Goal: Task Accomplishment & Management: Manage account settings

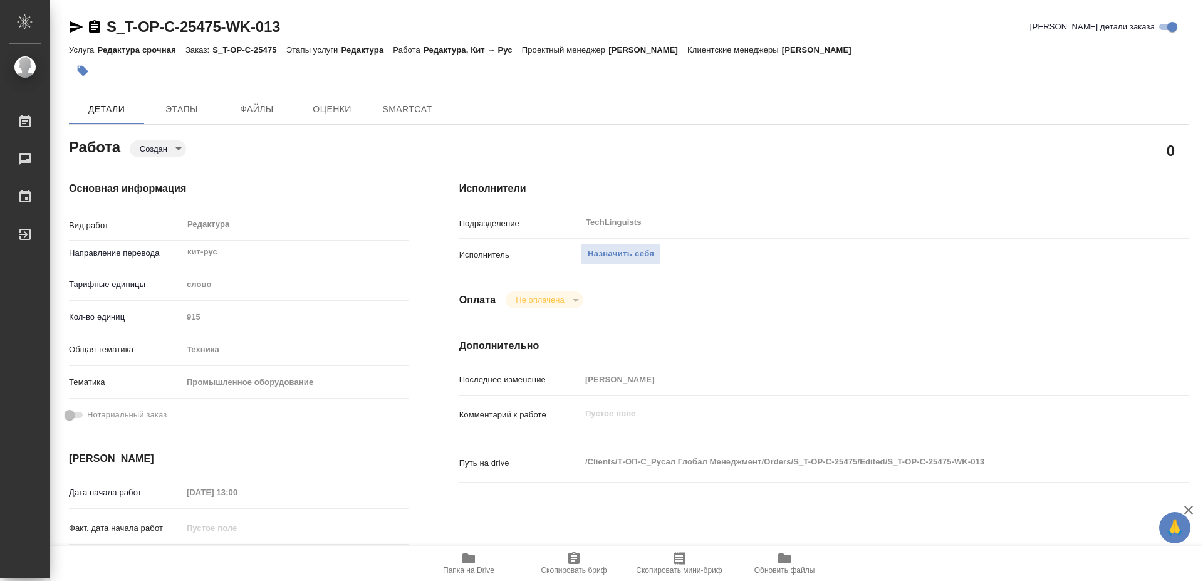
type textarea "x"
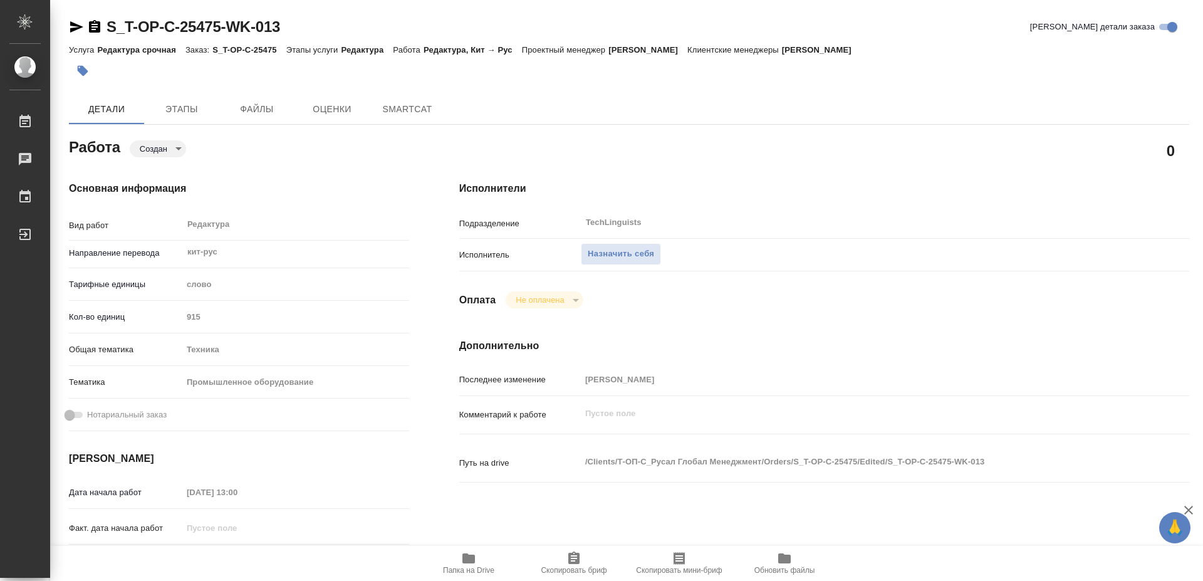
type textarea "x"
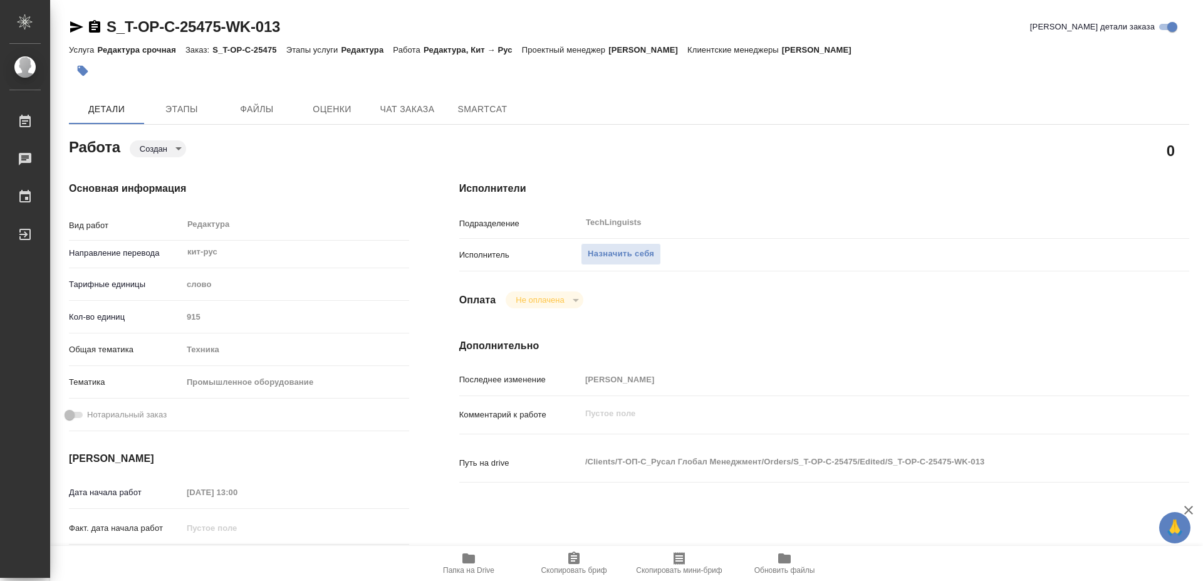
type textarea "x"
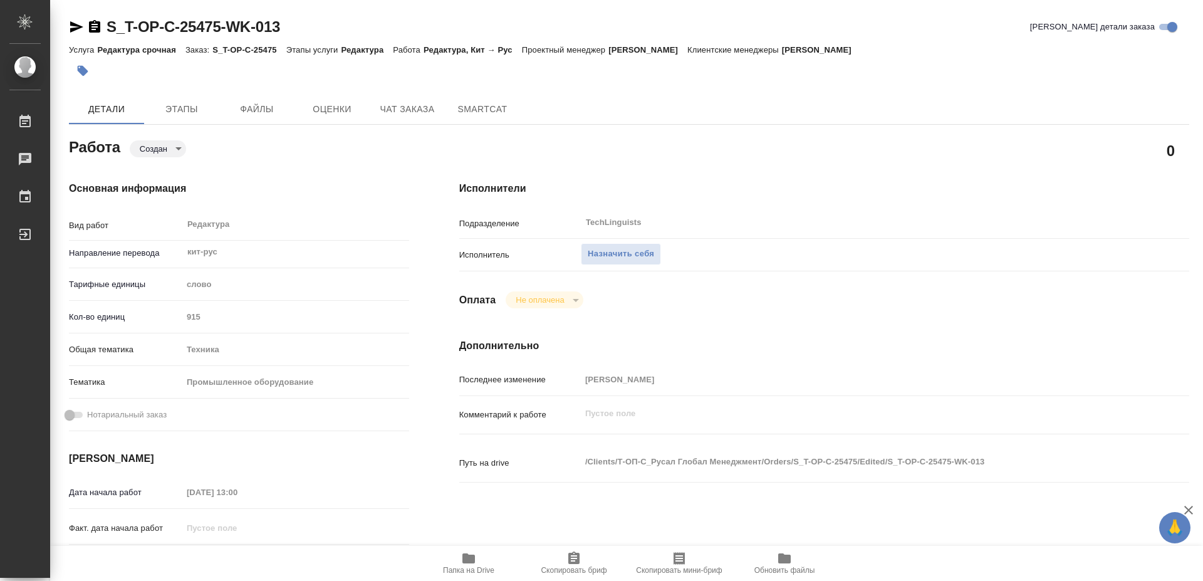
type textarea "x"
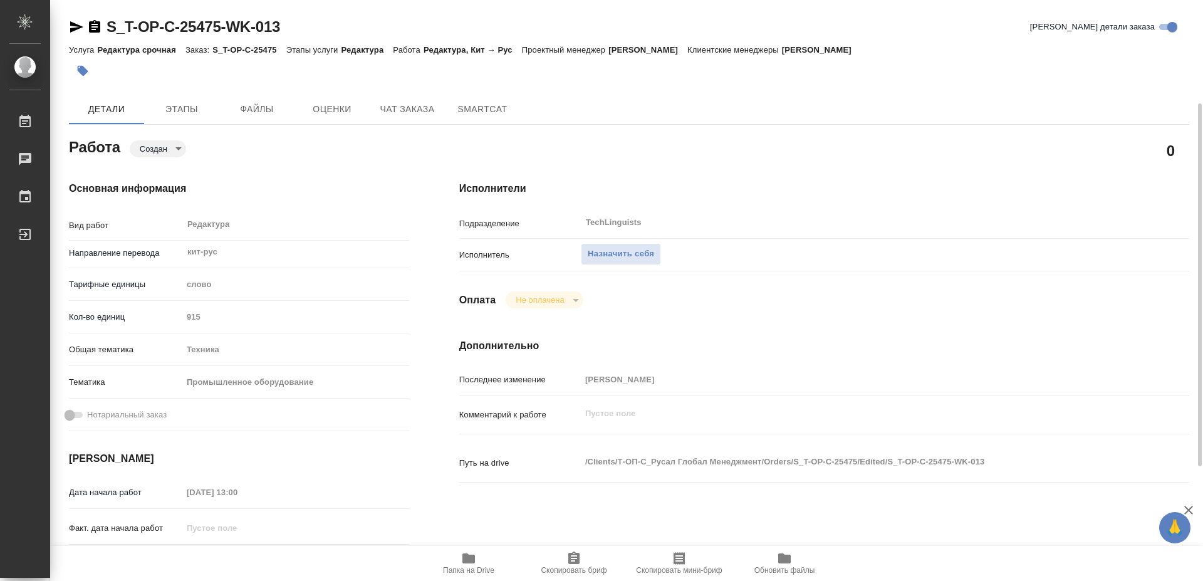
scroll to position [64, 0]
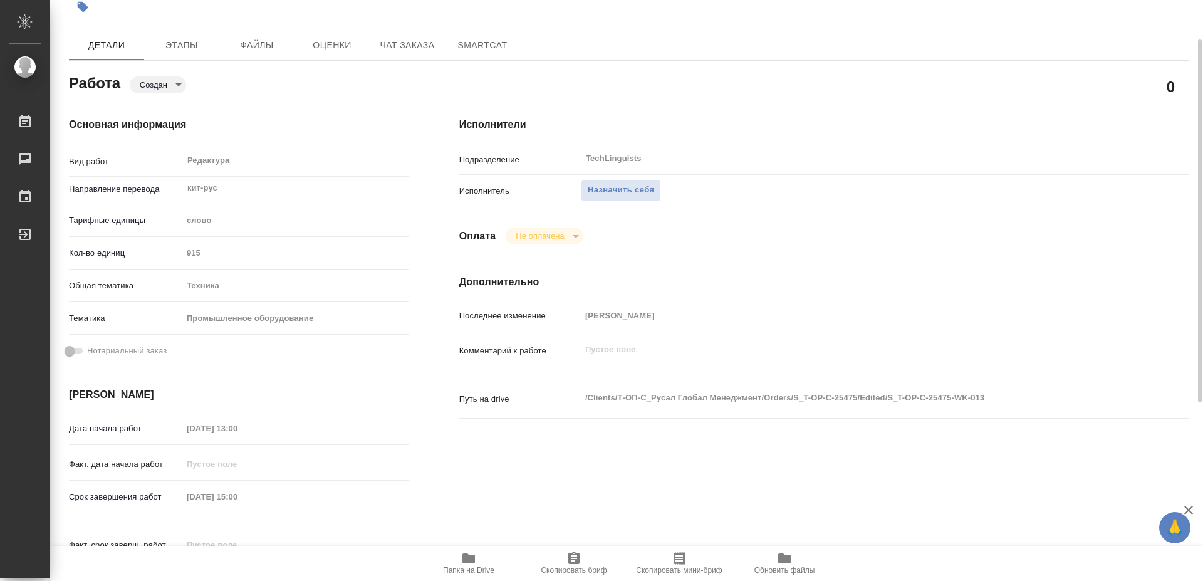
click at [484, 559] on span "Папка на Drive" at bounding box center [468, 563] width 90 height 24
click at [634, 183] on span "Назначить себя" at bounding box center [621, 190] width 66 height 14
type textarea "x"
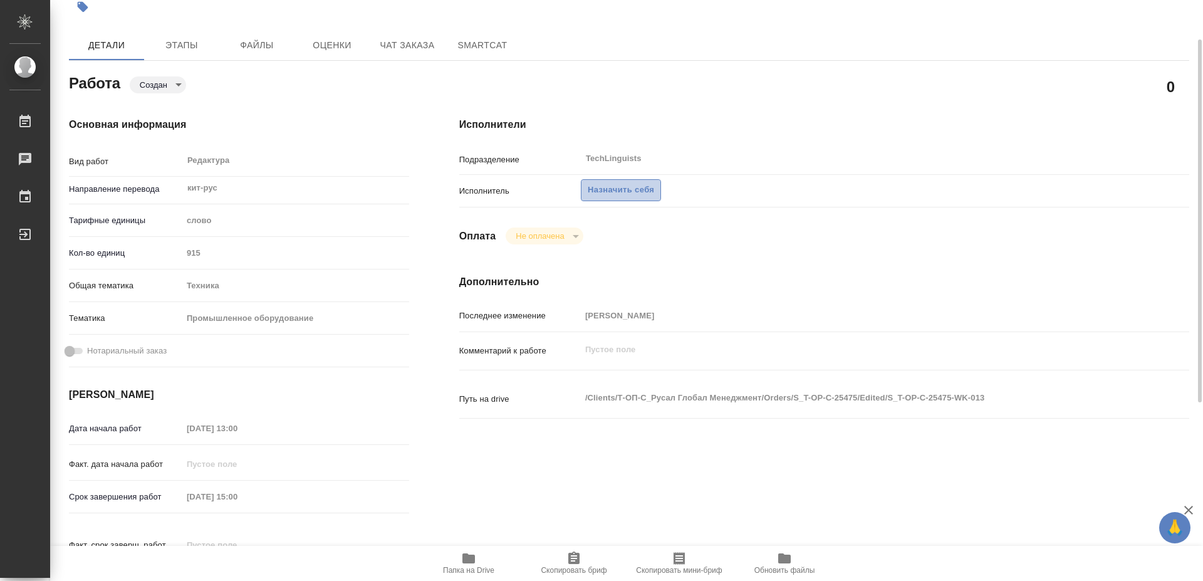
type textarea "x"
